Goal: Information Seeking & Learning: Learn about a topic

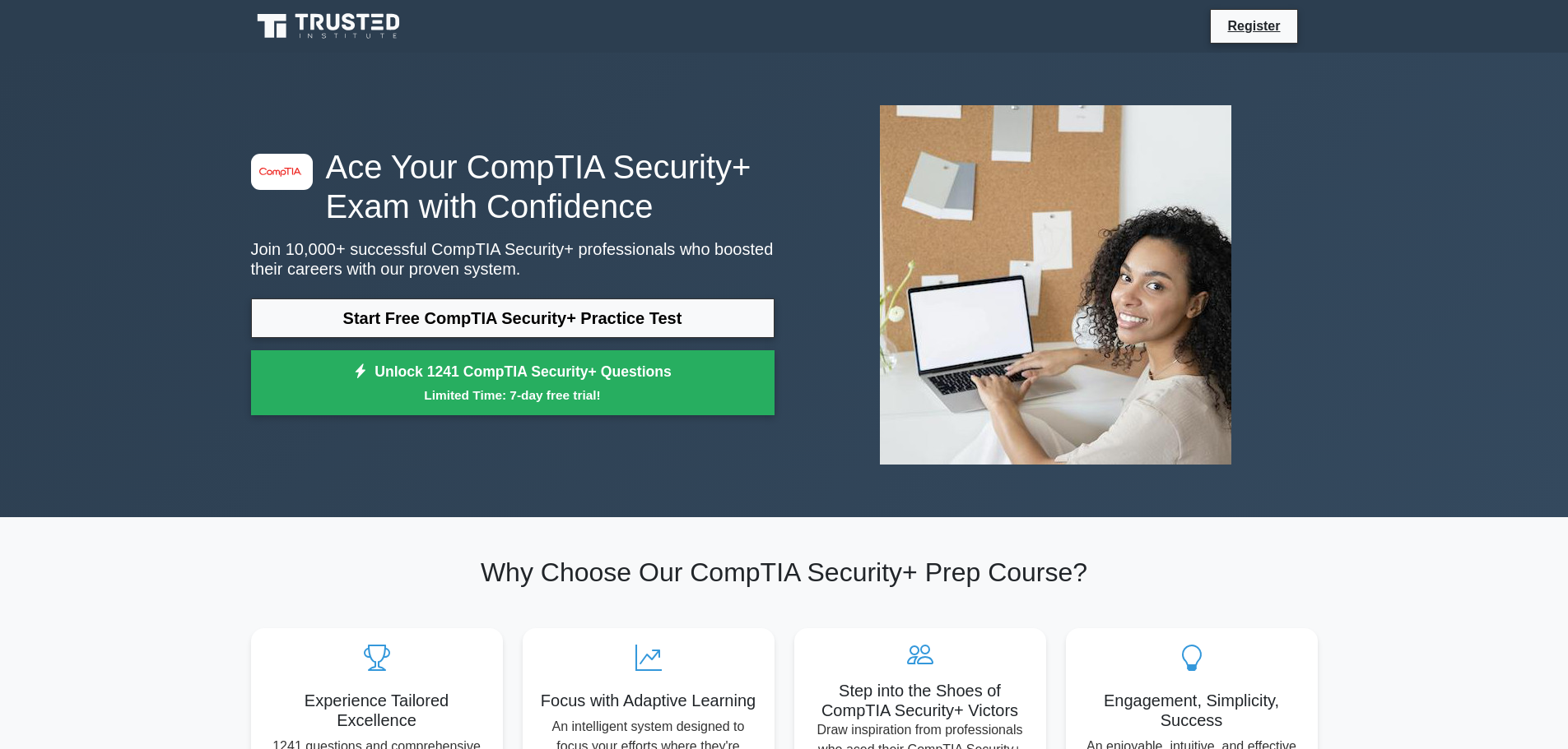
click at [481, 322] on link "Start Free CompTIA Security+ Practice Test" at bounding box center [512, 318] width 524 height 39
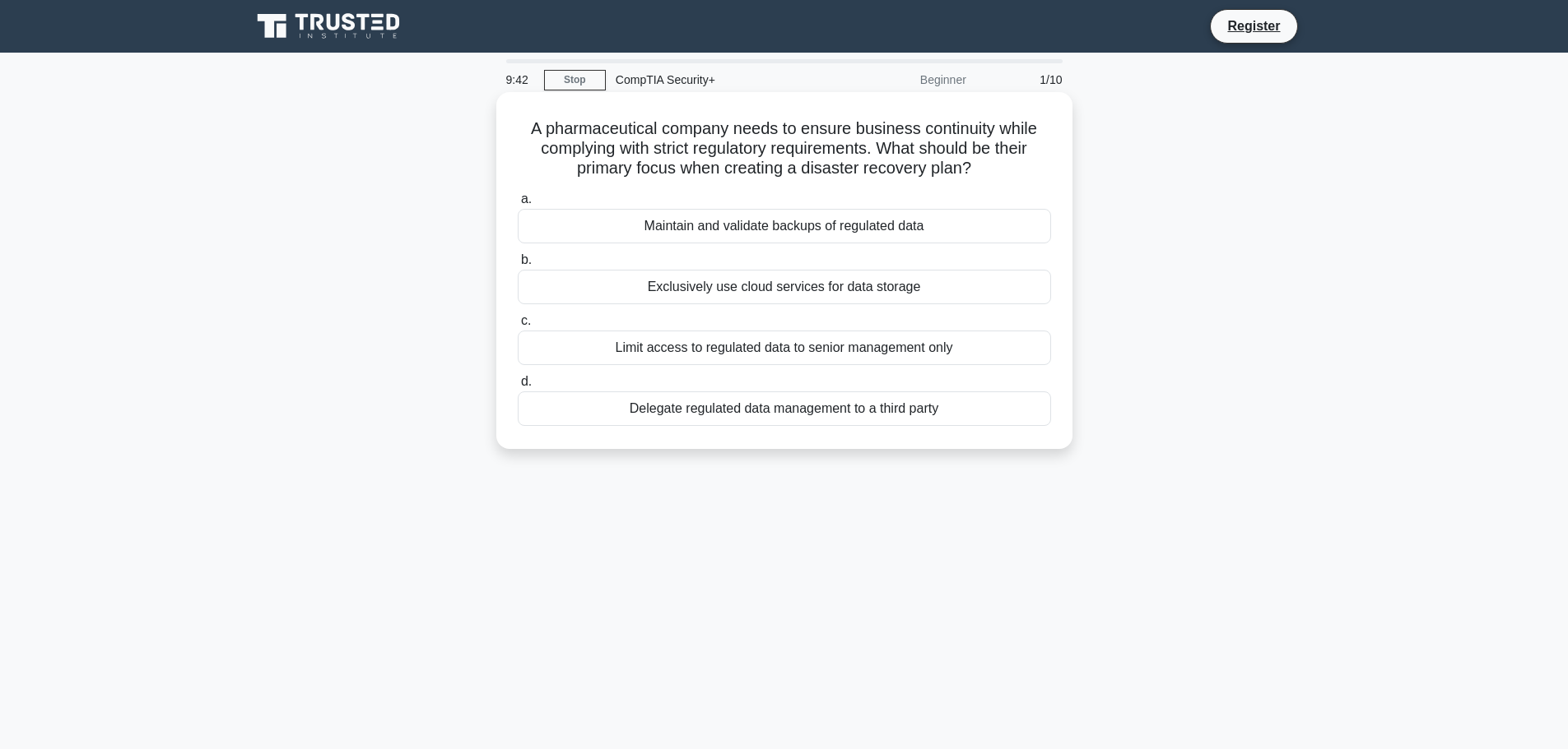
click at [698, 233] on div "Maintain and validate backups of regulated data" at bounding box center [784, 226] width 533 height 35
click at [518, 205] on input "a. Maintain and validate backups of regulated data" at bounding box center [518, 198] width 0 height 10
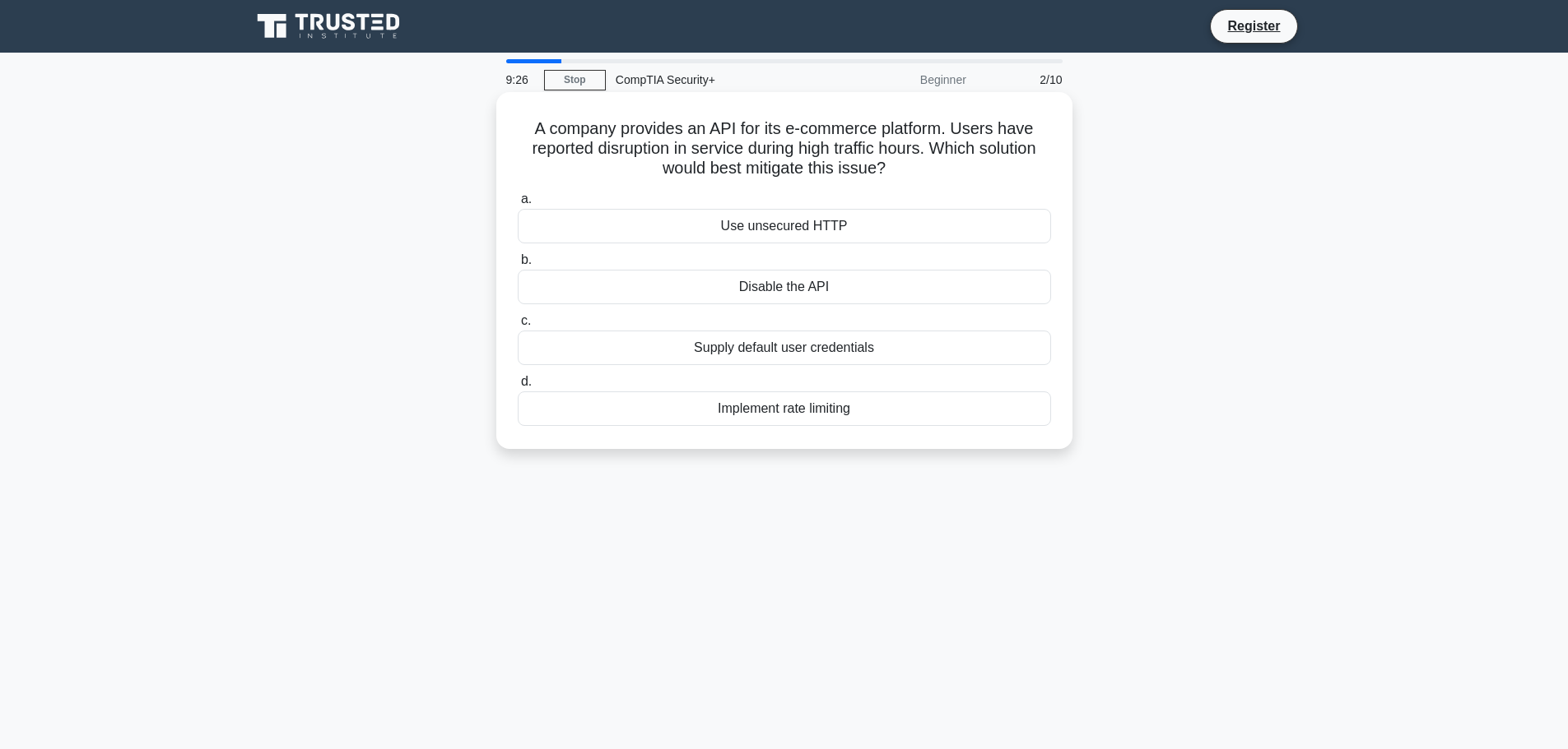
click at [583, 418] on div "Implement rate limiting" at bounding box center [784, 408] width 533 height 35
click at [518, 388] on input "d. Implement rate limiting" at bounding box center [518, 381] width 0 height 10
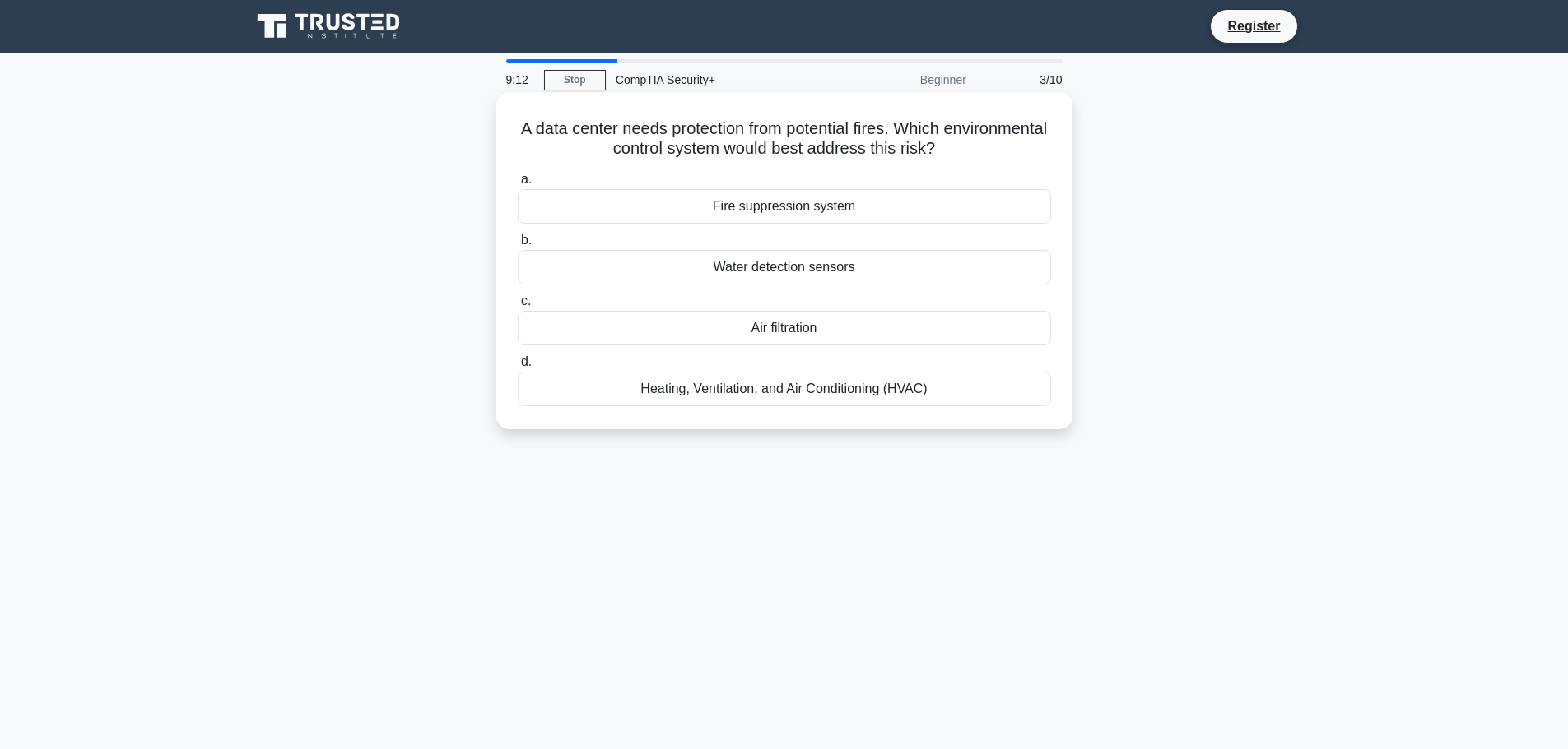
click at [752, 210] on div "Fire suppression system" at bounding box center [784, 206] width 533 height 35
click at [518, 185] on input "a. Fire suppression system" at bounding box center [518, 179] width 0 height 10
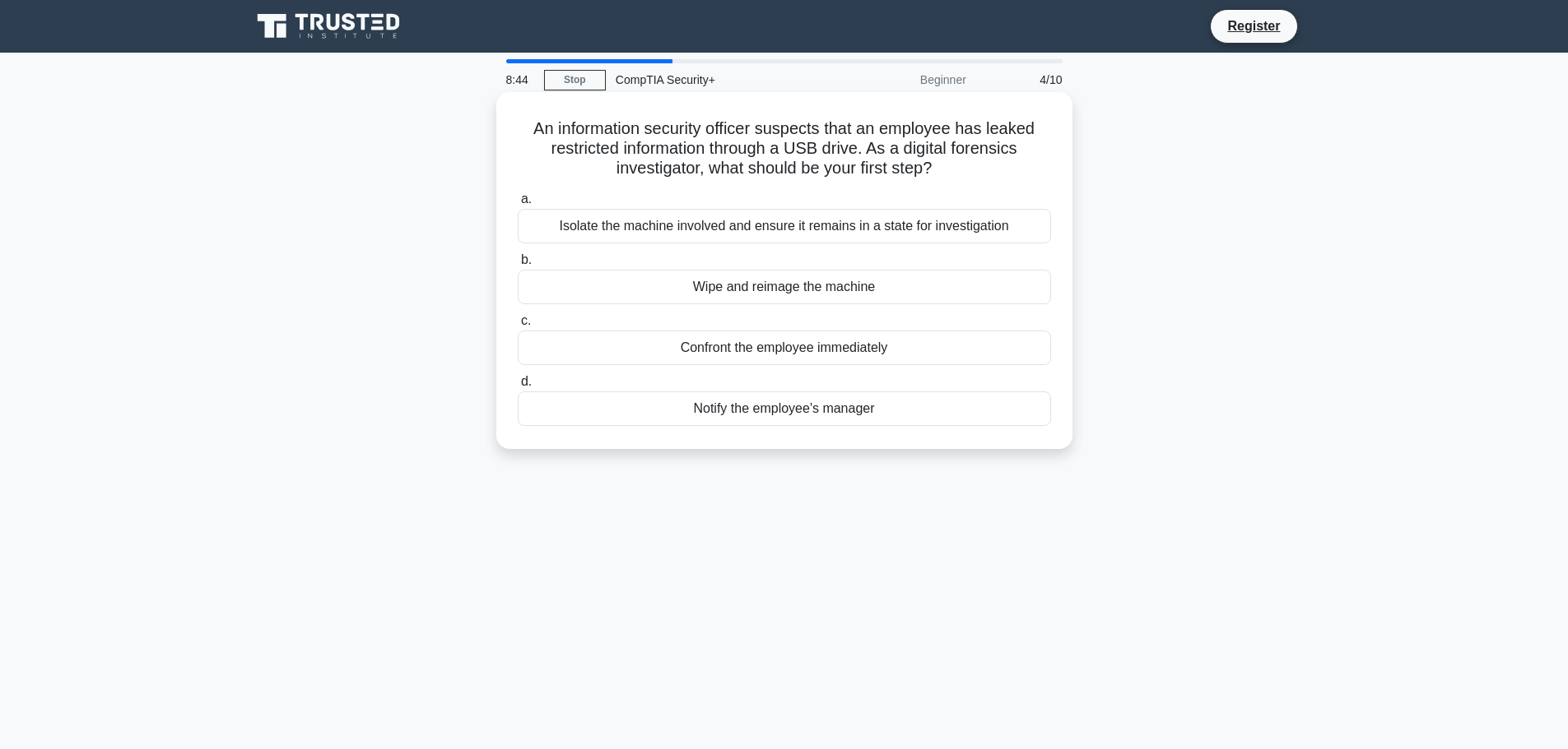
click at [690, 241] on div "Isolate the machine involved and ensure it remains in a state for investigation" at bounding box center [784, 226] width 533 height 35
click at [518, 205] on input "a. Isolate the machine involved and ensure it remains in a state for investigat…" at bounding box center [518, 198] width 0 height 10
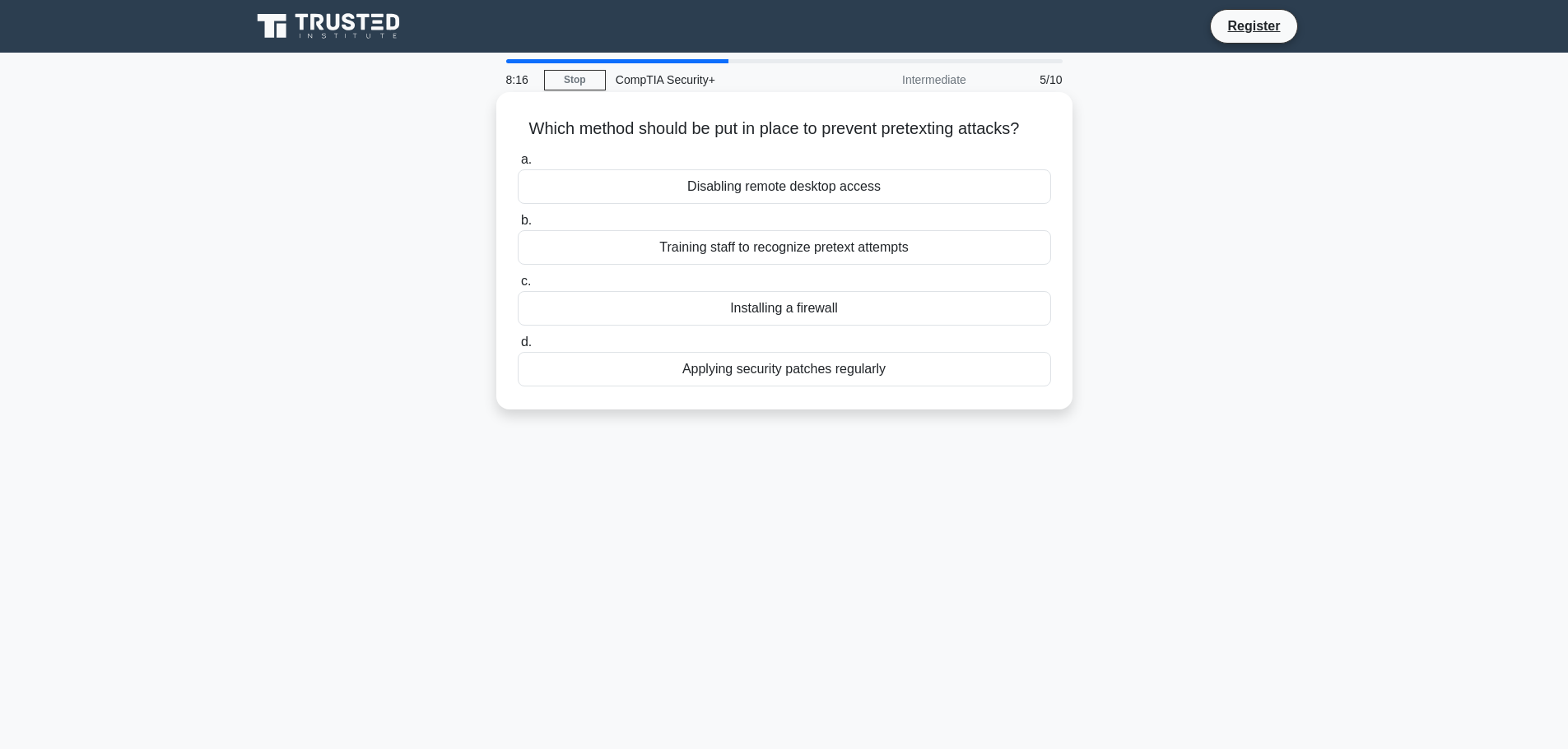
click at [750, 249] on div "Training staff to recognize pretext attempts" at bounding box center [784, 247] width 533 height 35
click at [518, 227] on input "b. Training staff to recognize pretext attempts" at bounding box center [518, 220] width 0 height 10
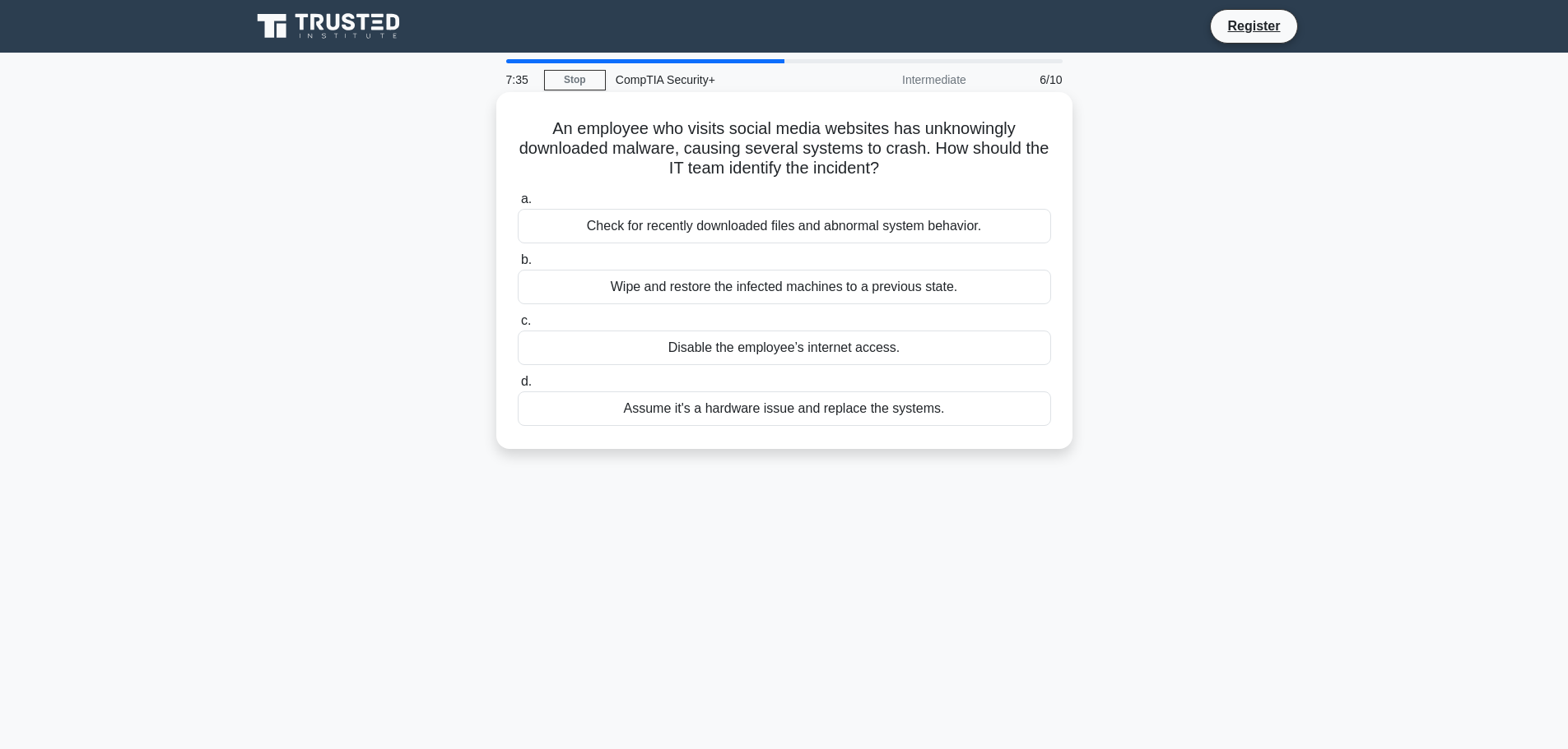
click at [782, 235] on div "Check for recently downloaded files and abnormal system behavior." at bounding box center [784, 226] width 533 height 35
click at [518, 205] on input "a. Check for recently downloaded files and abnormal system behavior." at bounding box center [518, 198] width 0 height 10
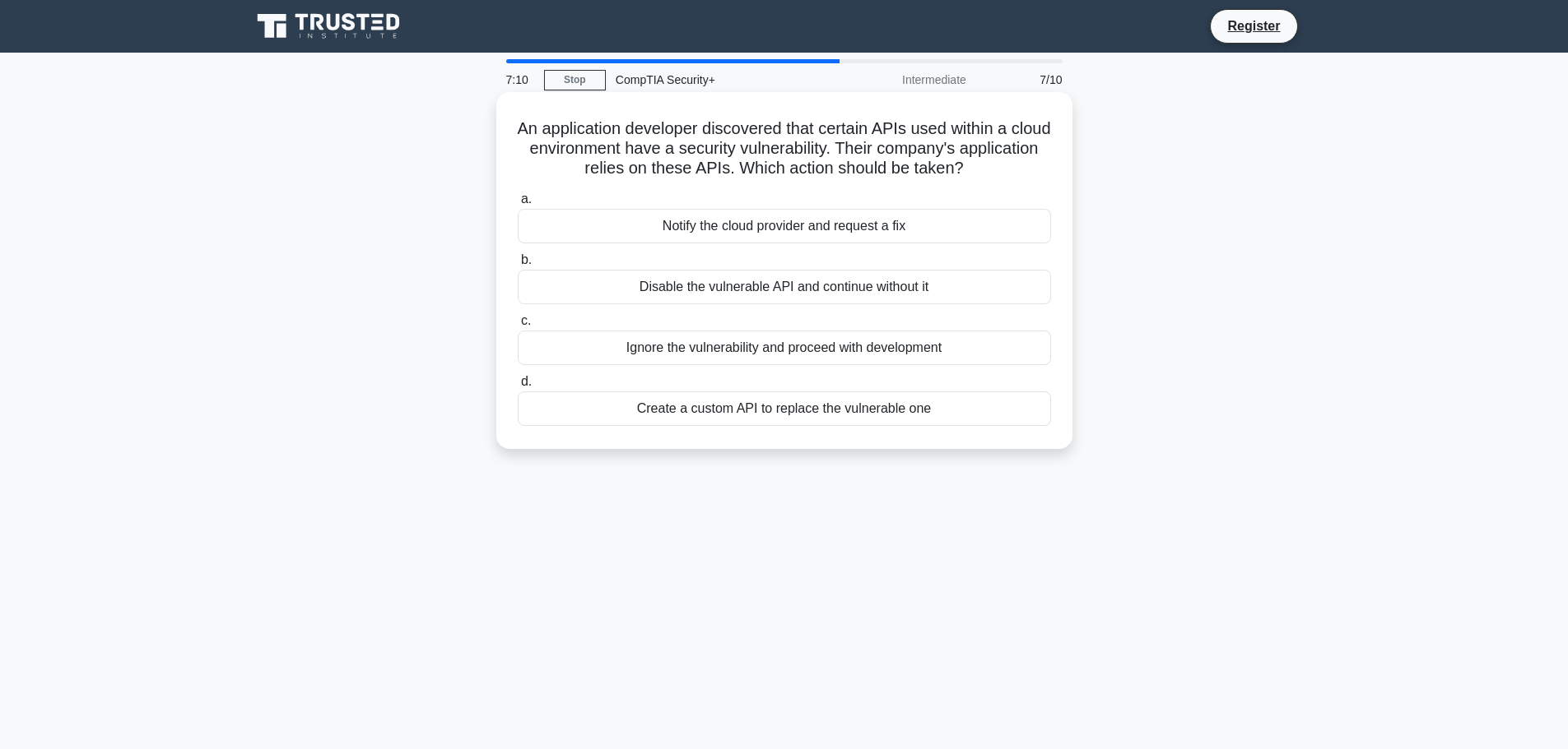
click at [749, 410] on div "Create a custom API to replace the vulnerable one" at bounding box center [784, 408] width 533 height 35
click at [518, 388] on input "d. Create a custom API to replace the vulnerable one" at bounding box center [518, 381] width 0 height 10
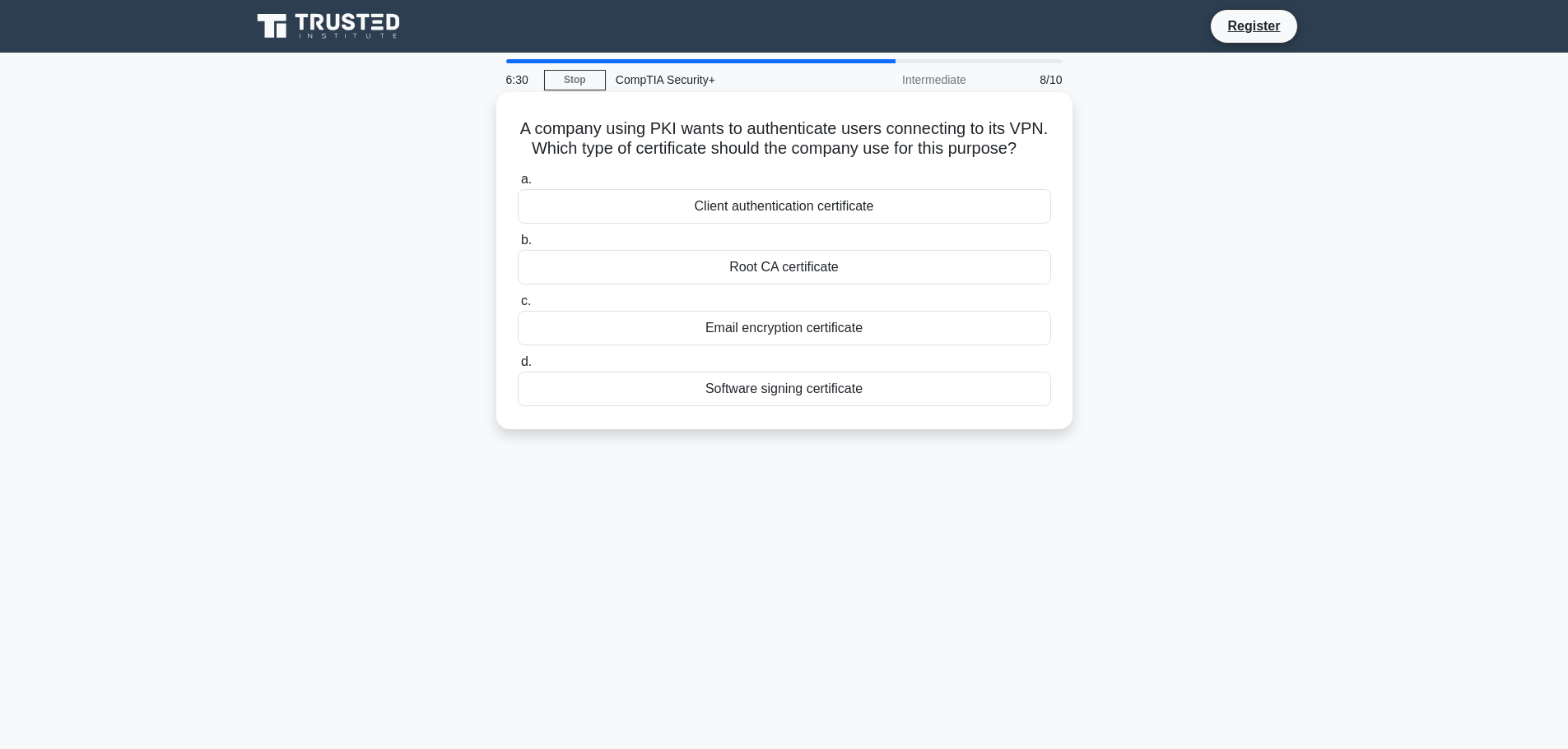
click at [878, 220] on div "Client authentication certificate" at bounding box center [784, 206] width 533 height 35
click at [518, 185] on input "a. Client authentication certificate" at bounding box center [518, 179] width 0 height 10
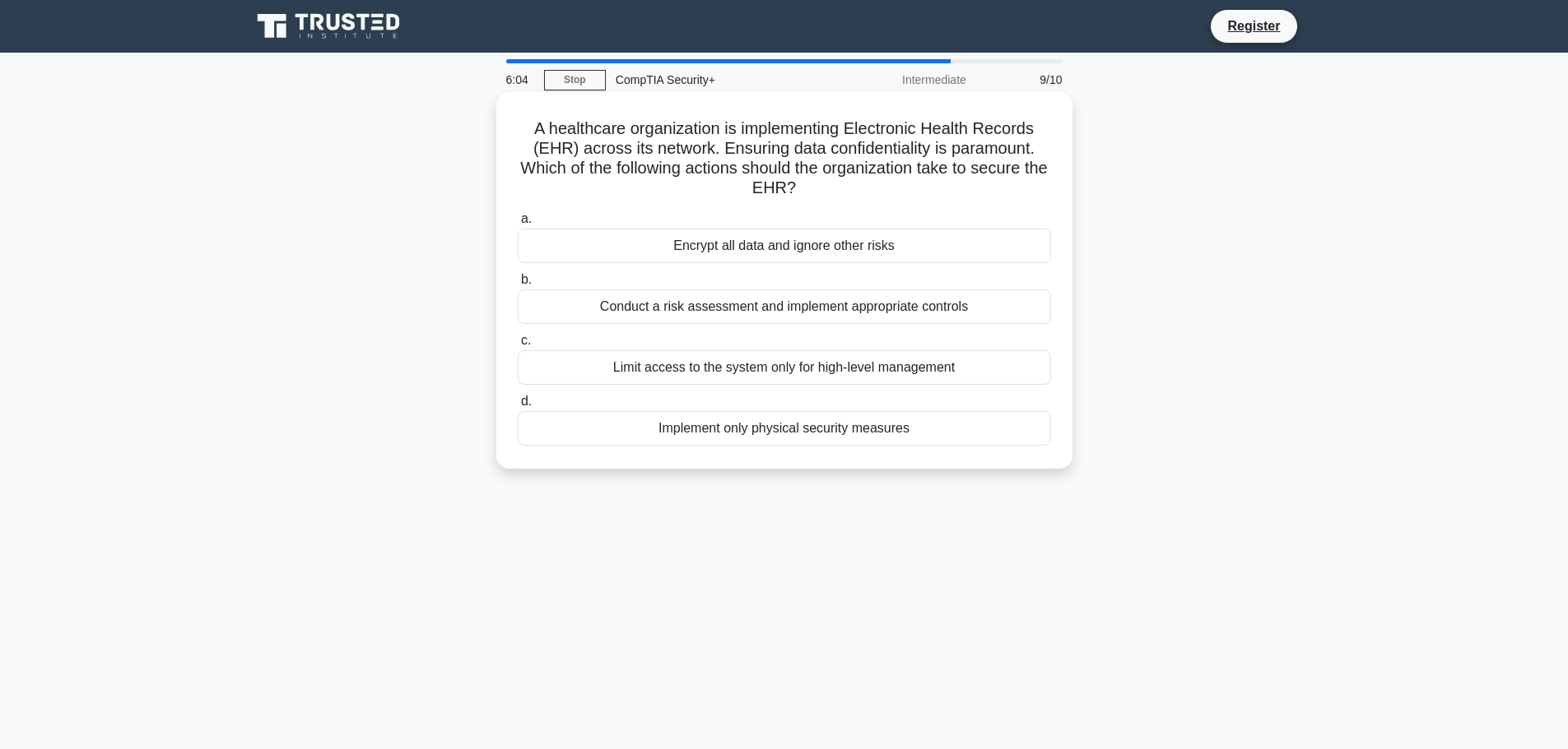
click at [835, 320] on div "Conduct a risk assessment and implement appropriate controls" at bounding box center [784, 306] width 533 height 35
click at [518, 286] on input "b. Conduct a risk assessment and implement appropriate controls" at bounding box center [518, 279] width 0 height 10
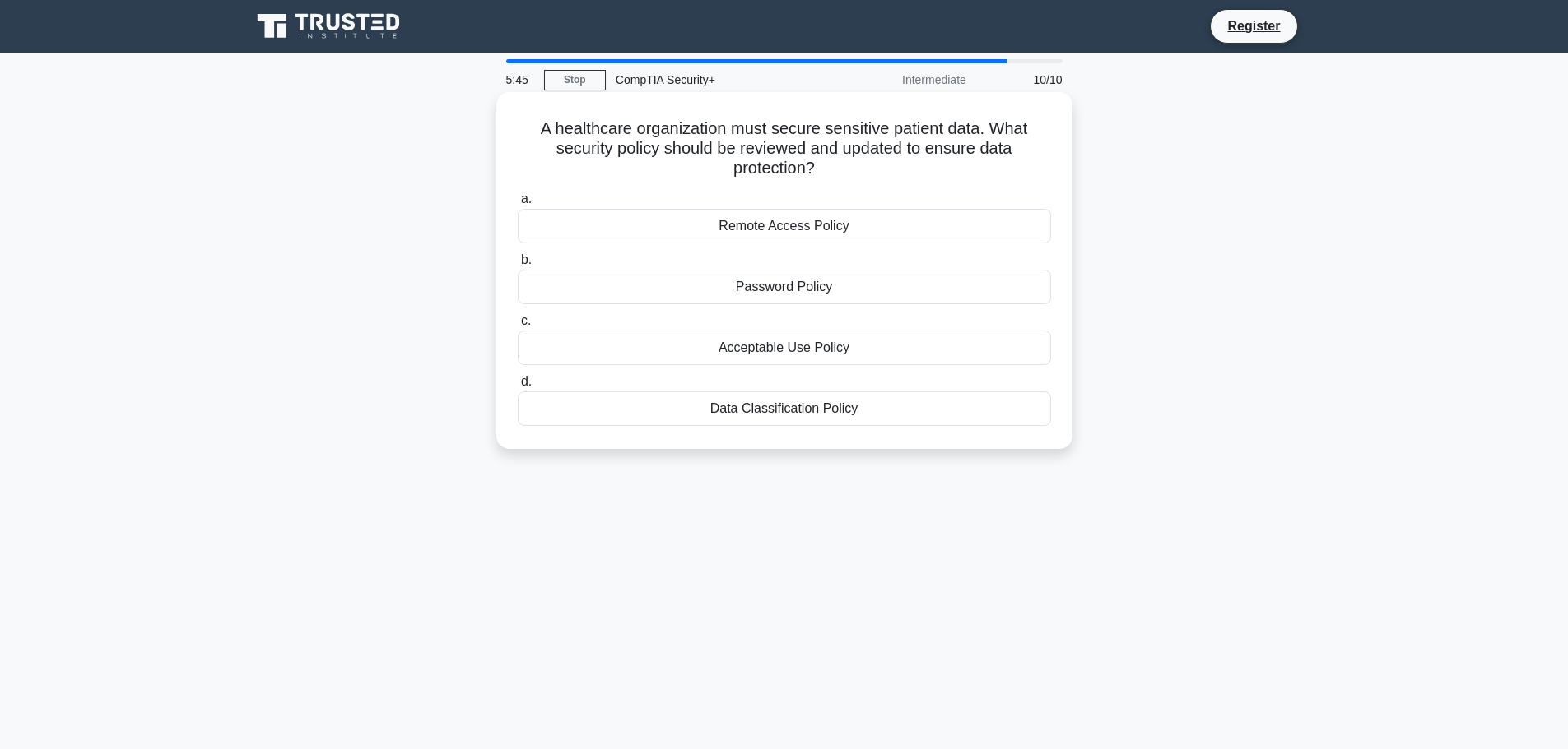
click at [850, 414] on div "Data Classification Policy" at bounding box center [784, 408] width 533 height 35
click at [518, 388] on input "d. Data Classification Policy" at bounding box center [518, 381] width 0 height 10
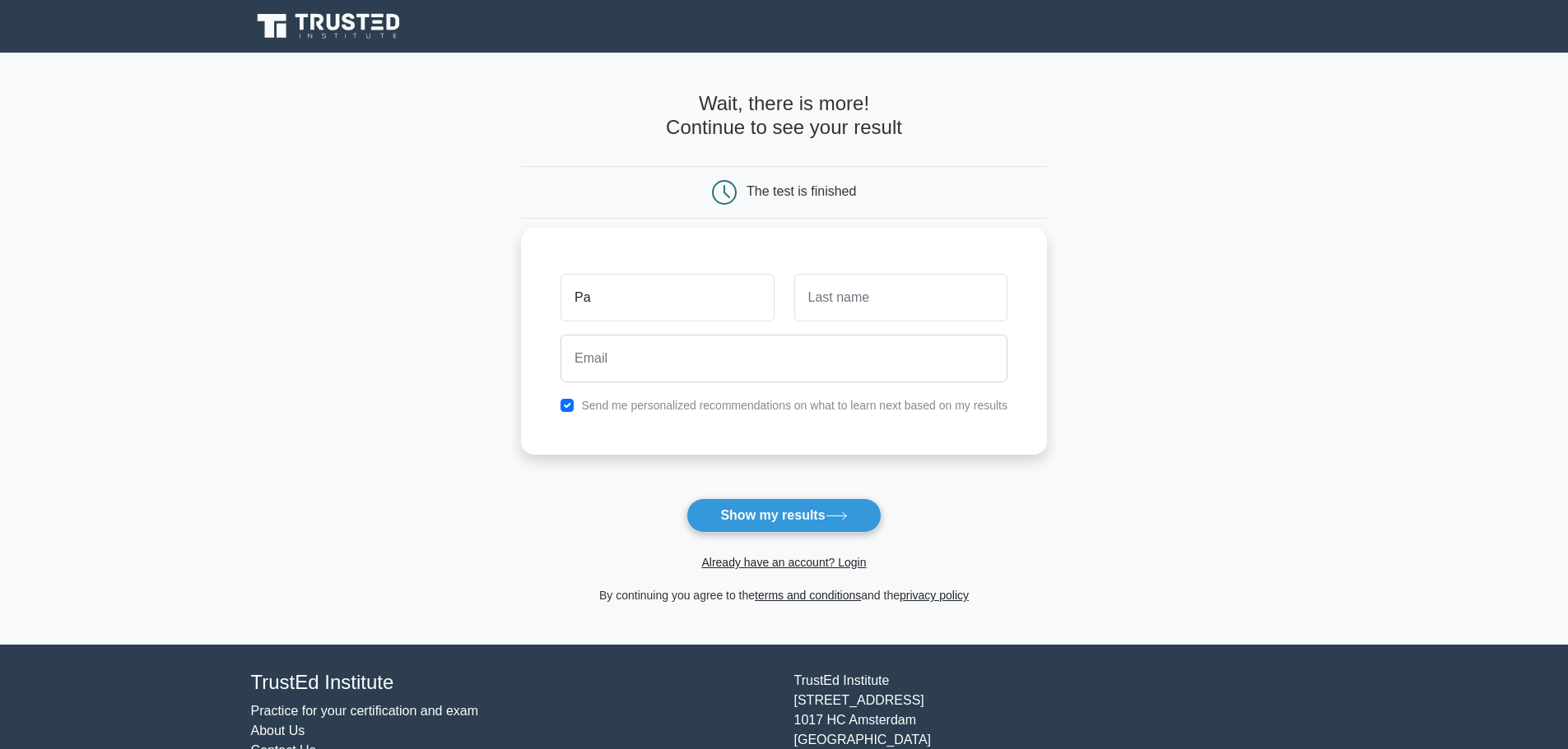
type input "P"
type input "Papa"
type input "Hotel"
type input "p"
type input "[EMAIL_ADDRESS][DOMAIN_NAME]"
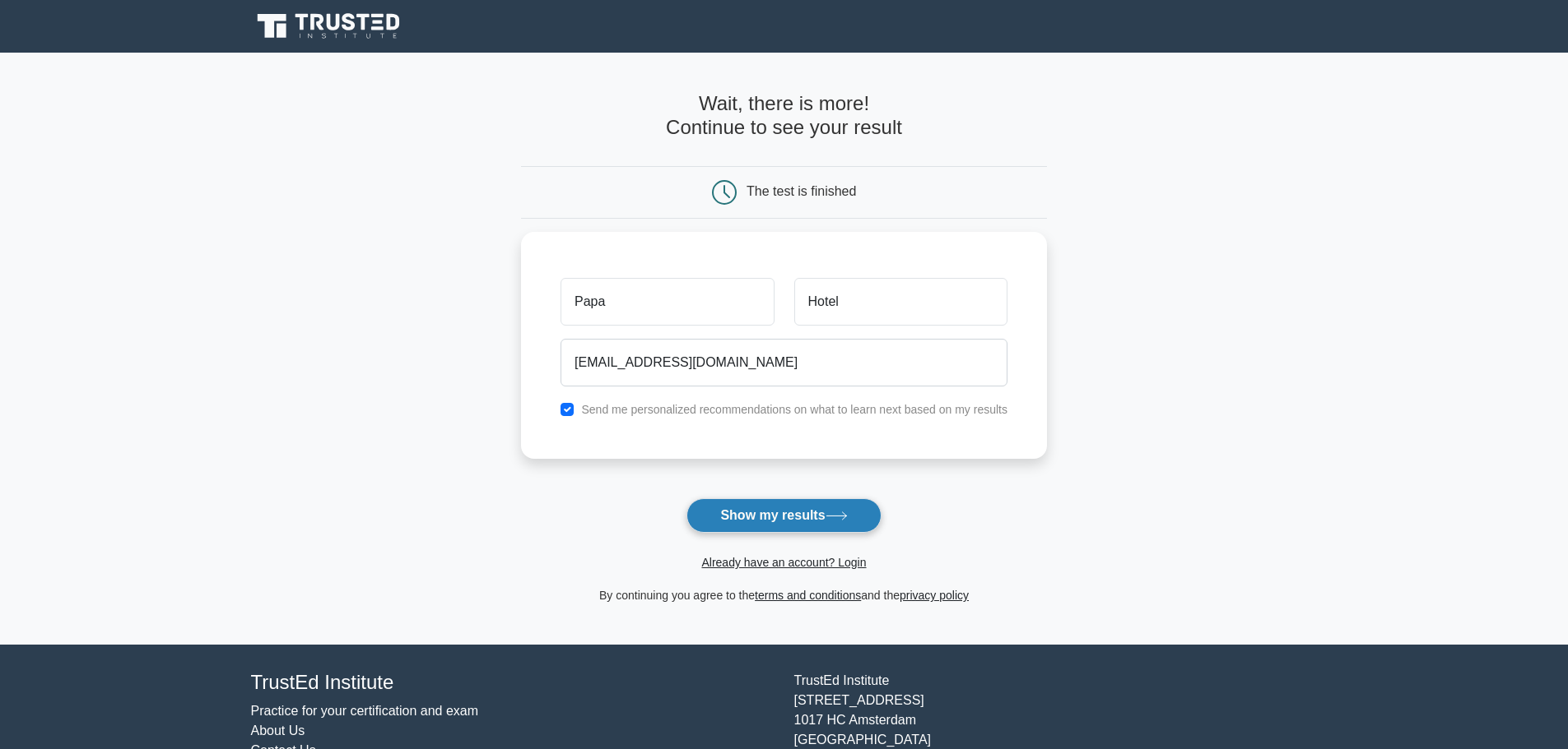
click at [800, 518] on button "Show my results" at bounding box center [783, 515] width 194 height 35
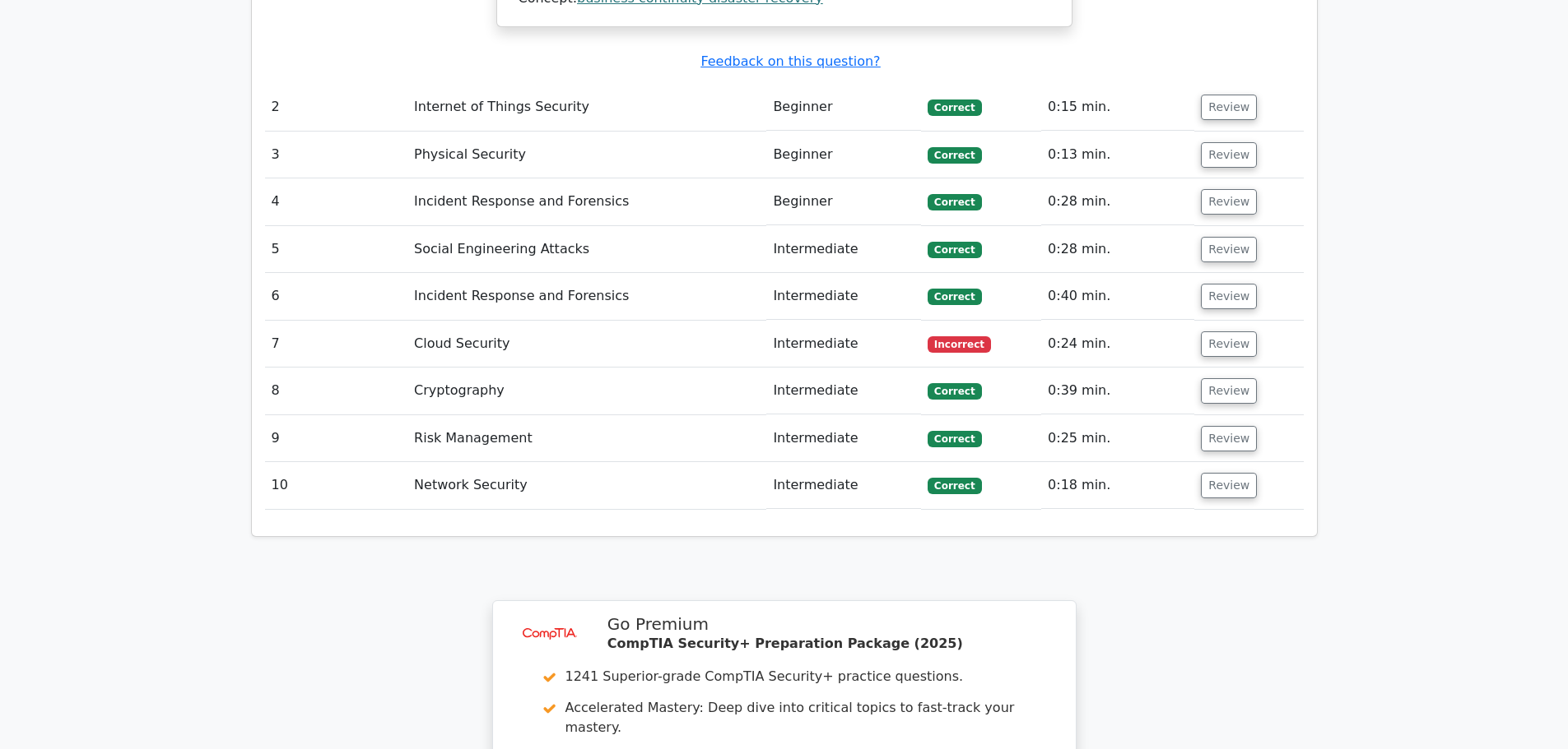
scroll to position [2239, 0]
